Goal: Obtain resource: Download file/media

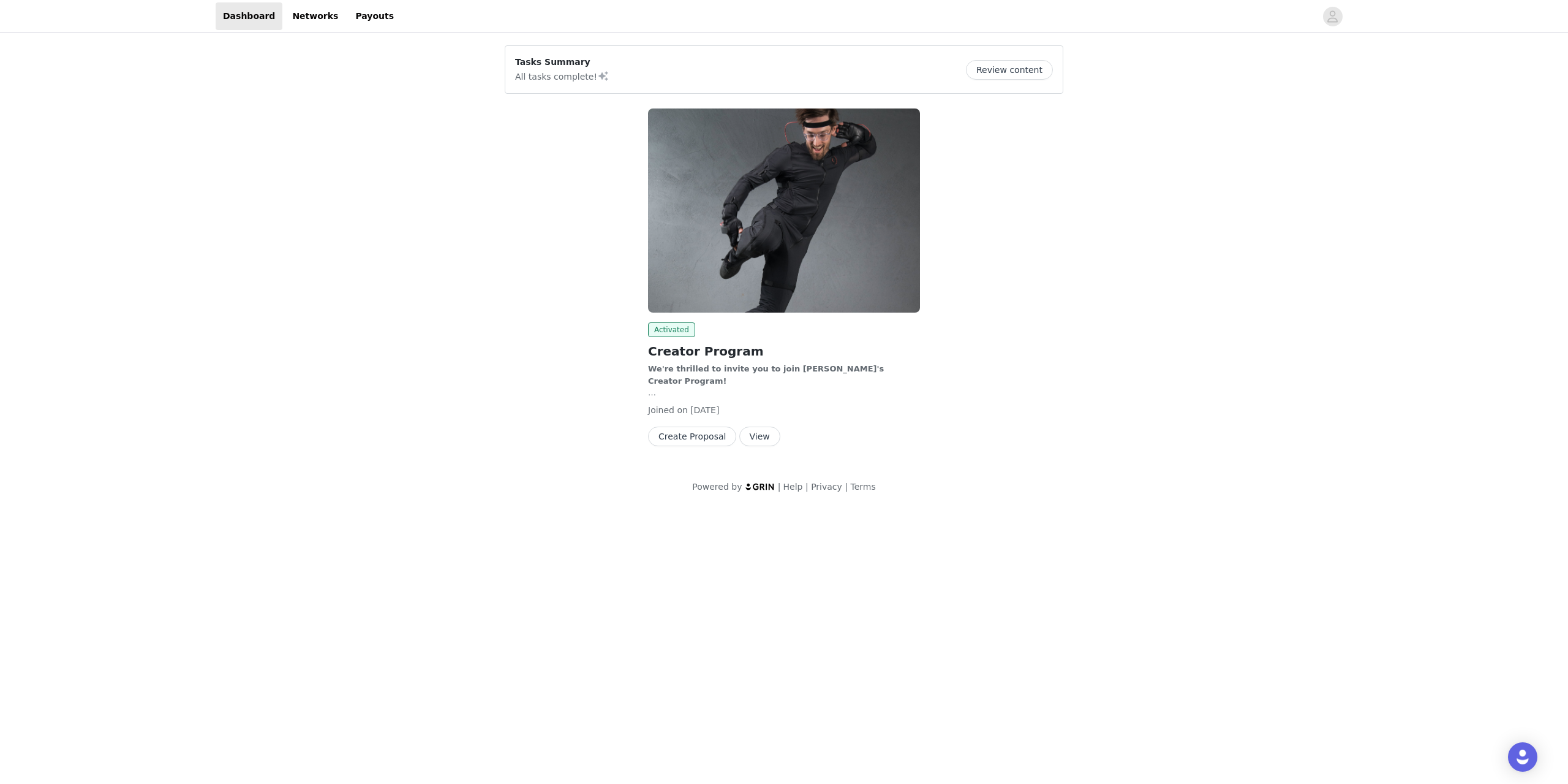
click at [765, 436] on button "View" at bounding box center [760, 436] width 41 height 20
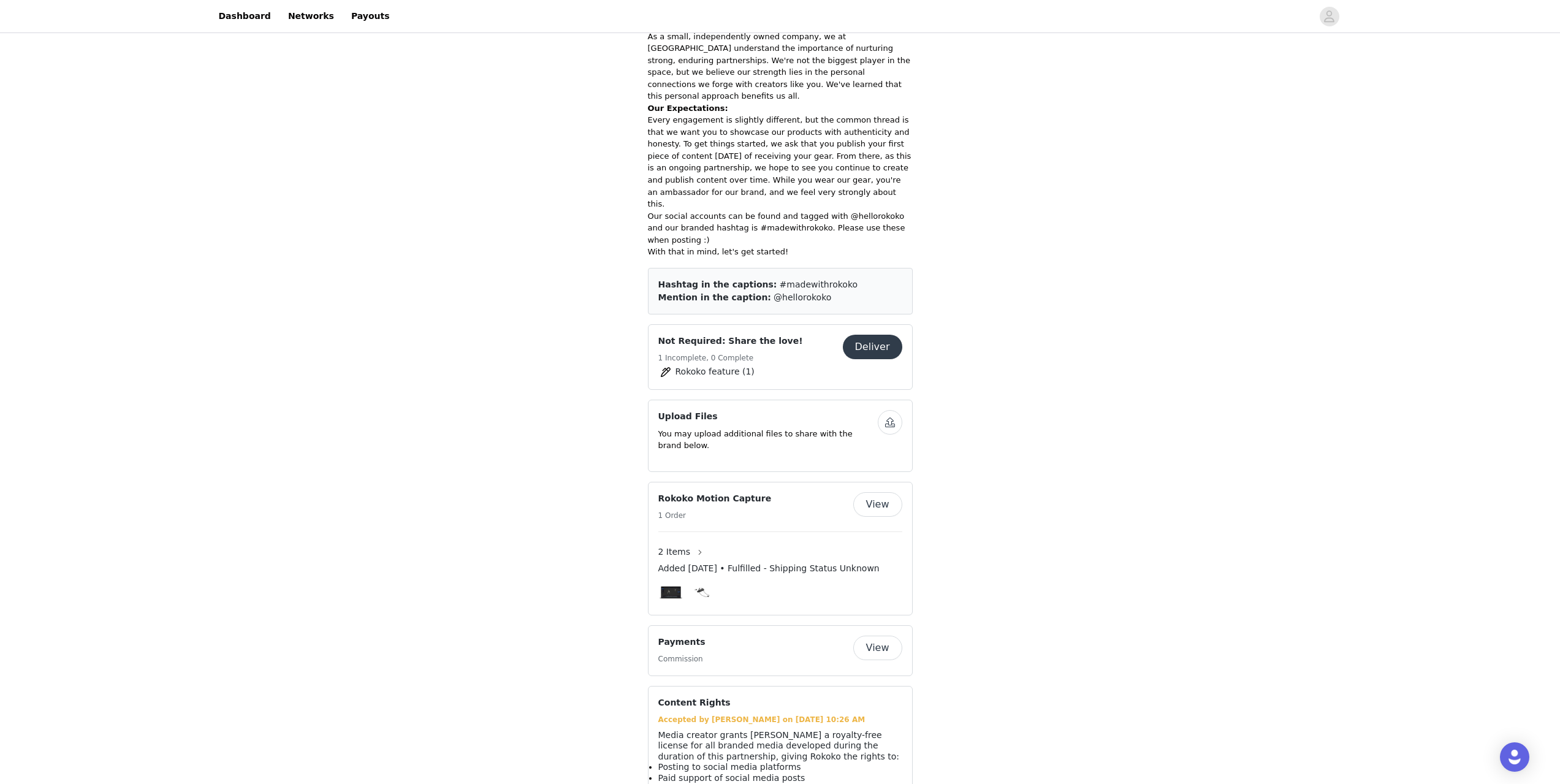
scroll to position [524, 0]
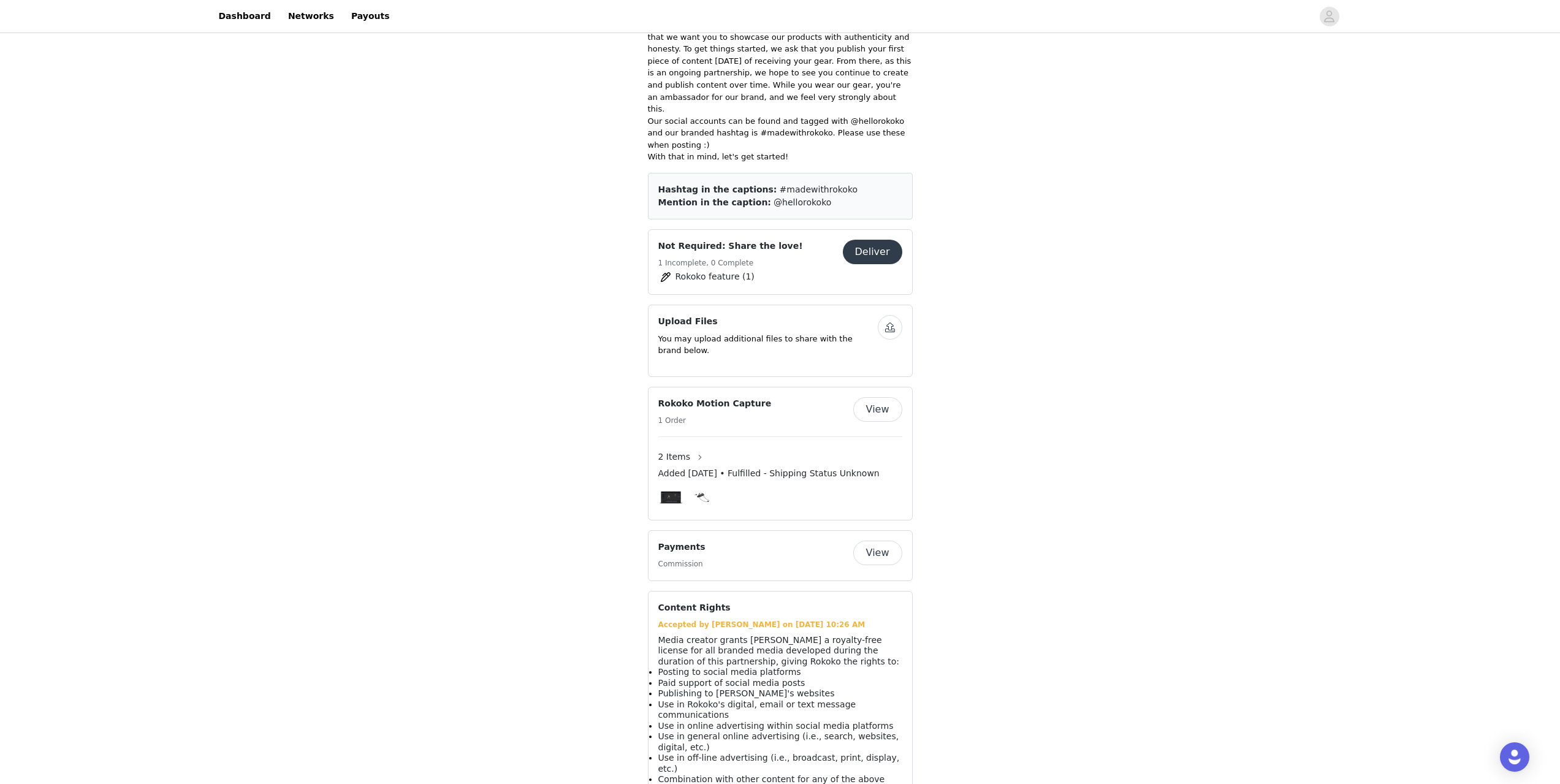
click at [874, 397] on button "View" at bounding box center [878, 409] width 49 height 24
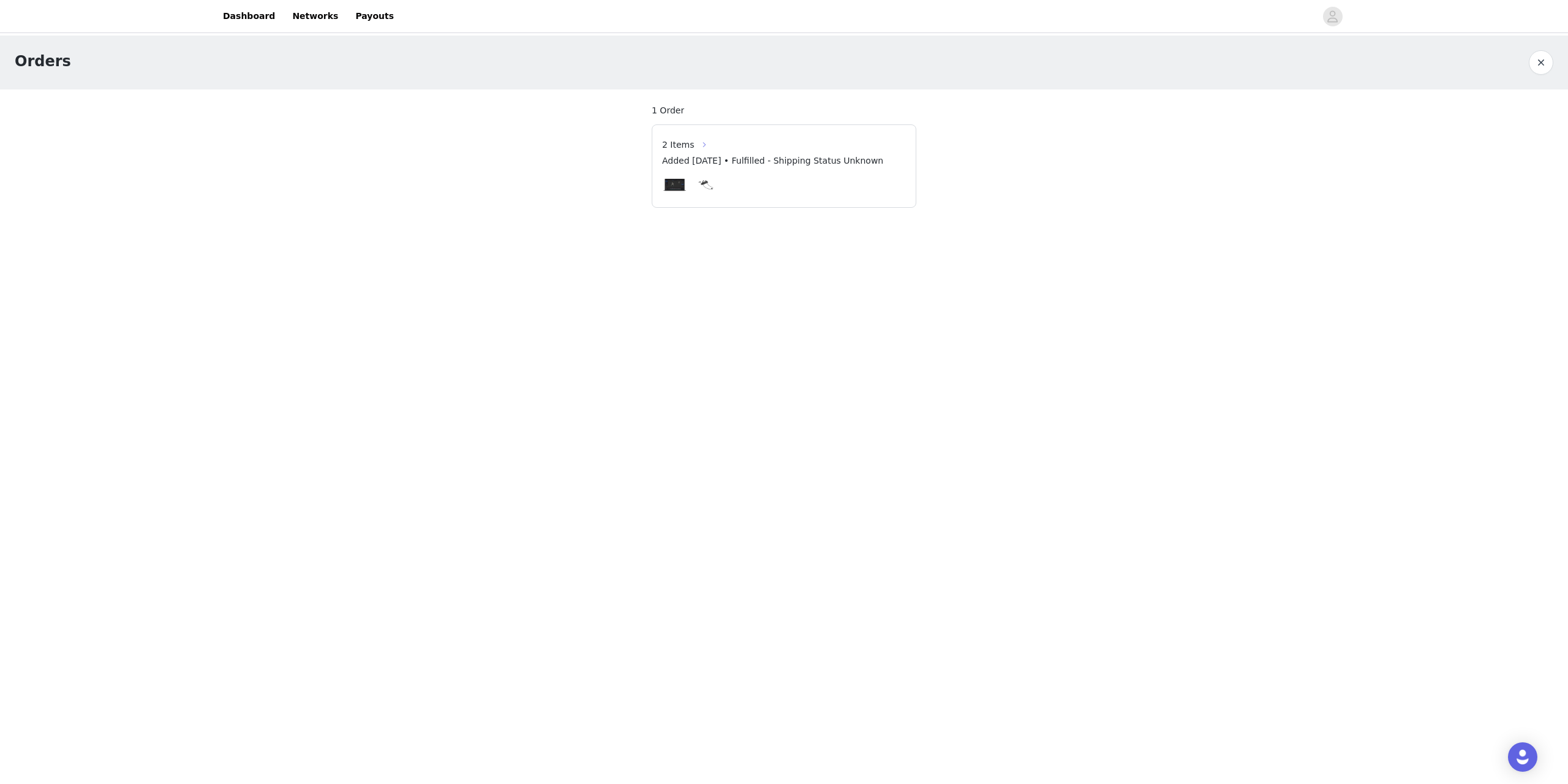
click at [704, 142] on button "button" at bounding box center [704, 144] width 20 height 20
